Goal: Task Accomplishment & Management: Complete application form

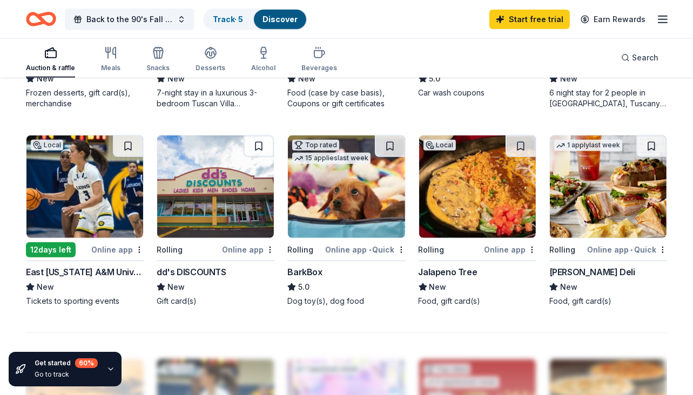
scroll to position [689, 0]
click at [349, 245] on div "Online app • Quick" at bounding box center [366, 249] width 80 height 13
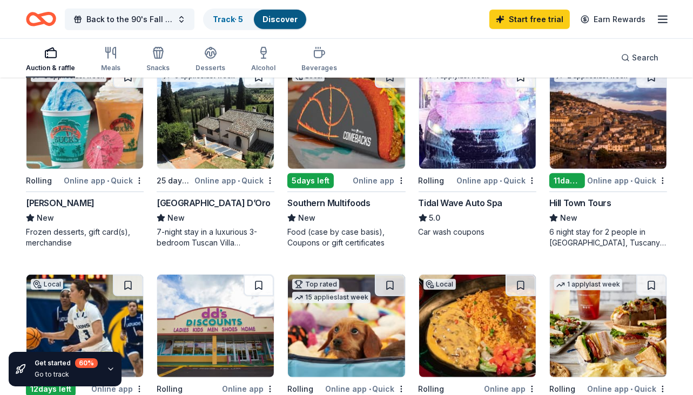
scroll to position [553, 0]
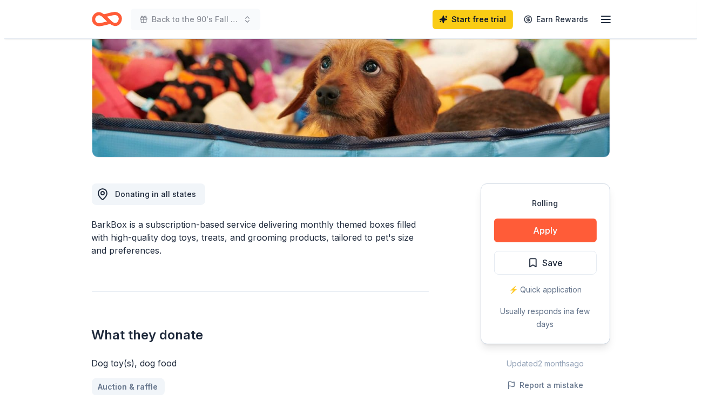
scroll to position [184, 0]
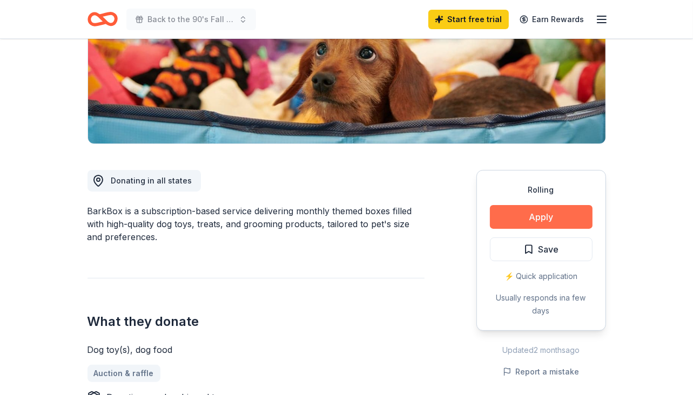
click at [549, 215] on button "Apply" at bounding box center [541, 217] width 103 height 24
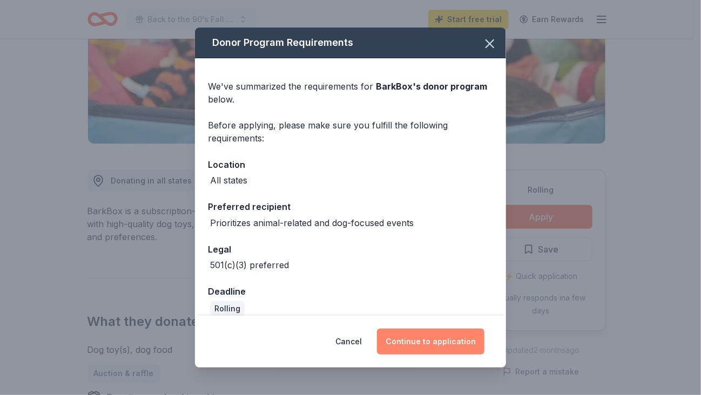
click at [432, 343] on button "Continue to application" at bounding box center [430, 342] width 107 height 26
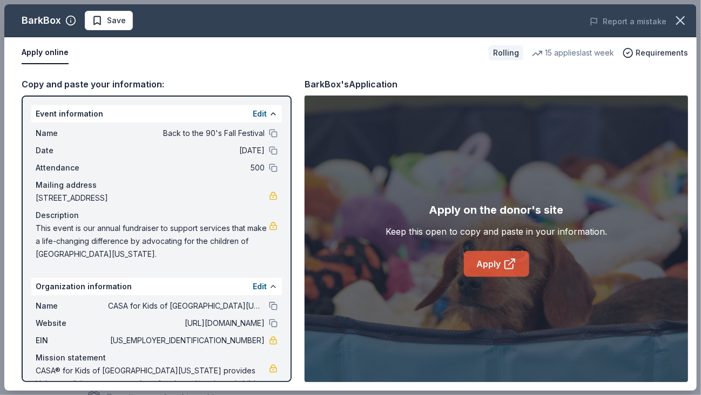
click at [497, 269] on link "Apply" at bounding box center [496, 264] width 65 height 26
drag, startPoint x: 259, startPoint y: 337, endPoint x: 240, endPoint y: 336, distance: 18.9
click at [240, 336] on div "EIN [US_EMPLOYER_IDENTIFICATION_NUMBER]" at bounding box center [157, 340] width 242 height 13
